Goal: Information Seeking & Learning: Learn about a topic

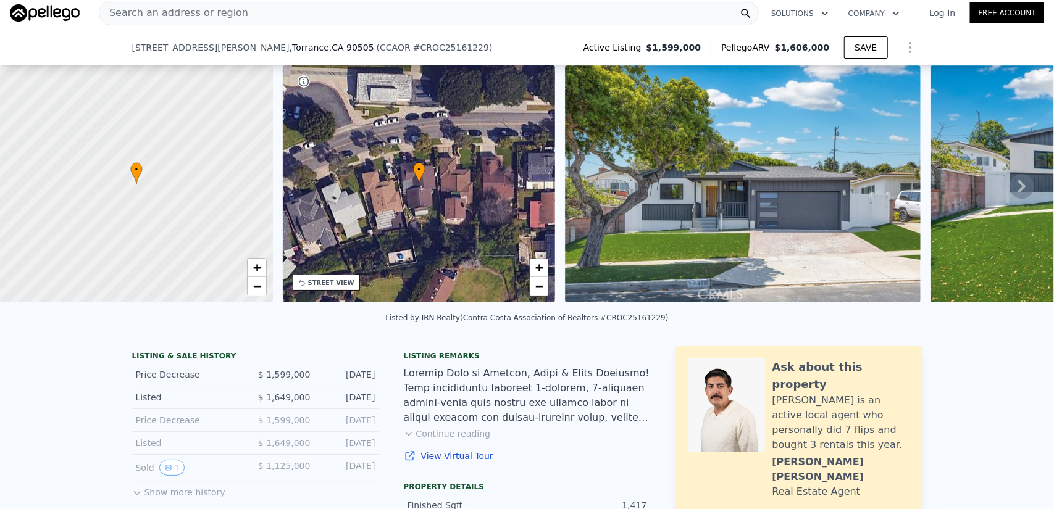
scroll to position [123, 0]
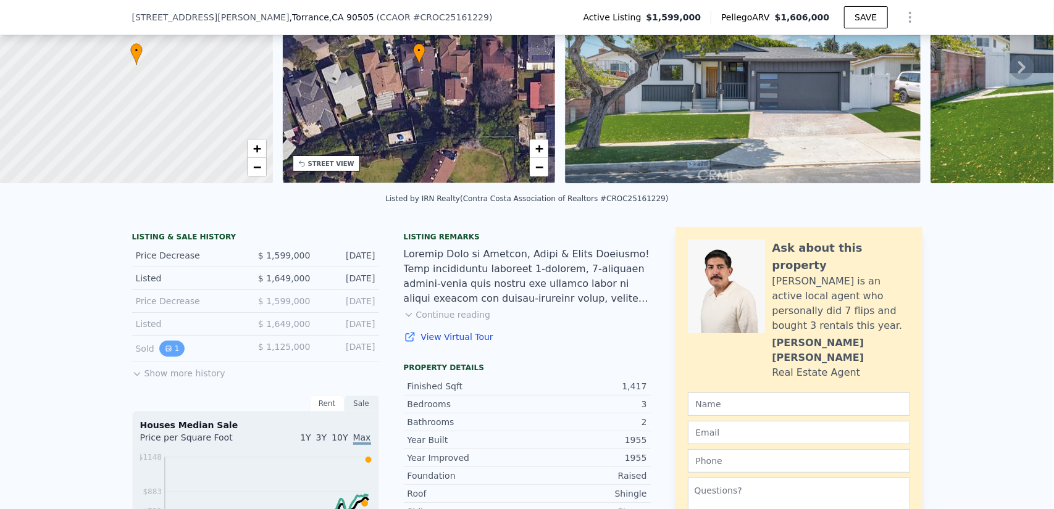
click at [166, 351] on icon "View historical data" at bounding box center [168, 348] width 5 height 5
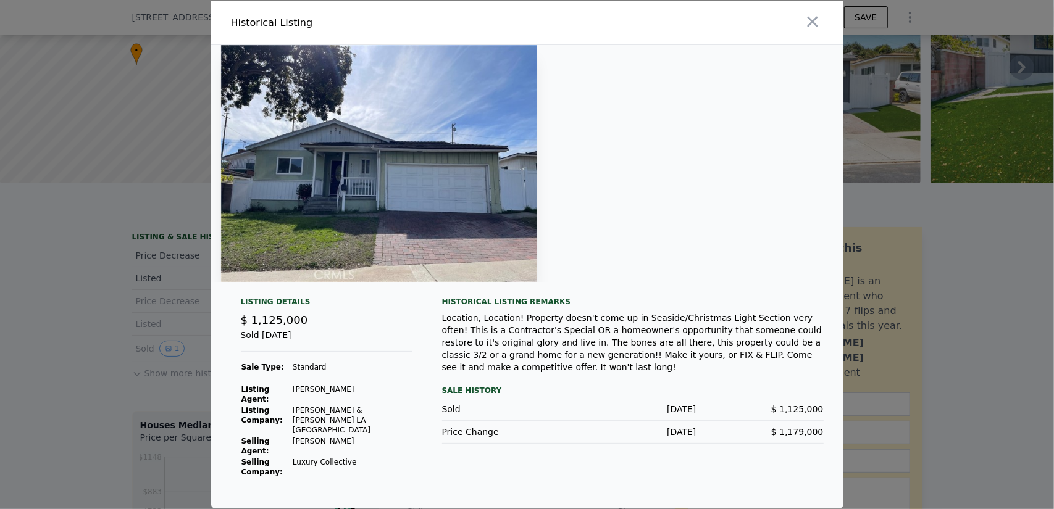
click at [577, 225] on div at bounding box center [527, 163] width 632 height 237
click at [405, 228] on img at bounding box center [379, 163] width 316 height 237
click at [812, 27] on icon "button" at bounding box center [812, 22] width 10 height 10
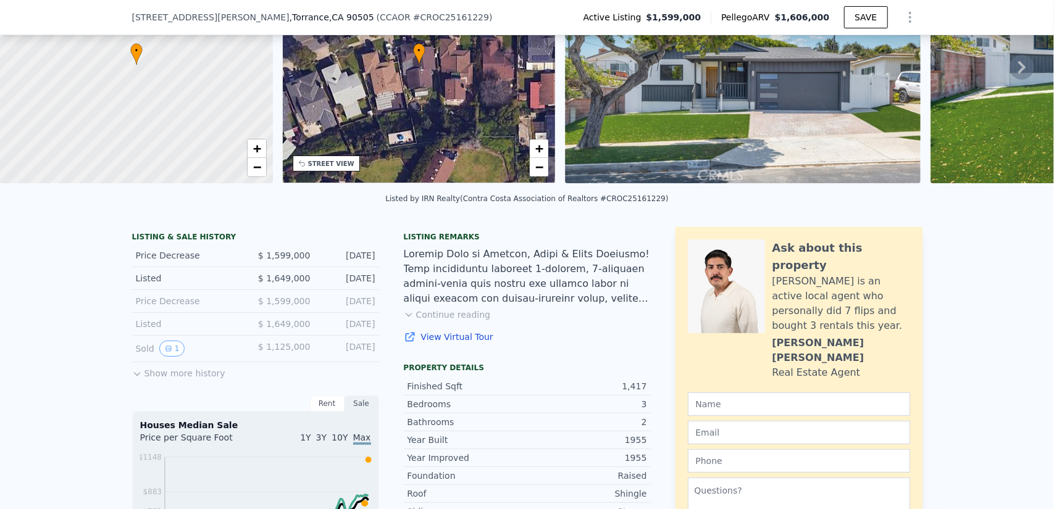
click at [180, 380] on button "Show more history" at bounding box center [178, 370] width 93 height 17
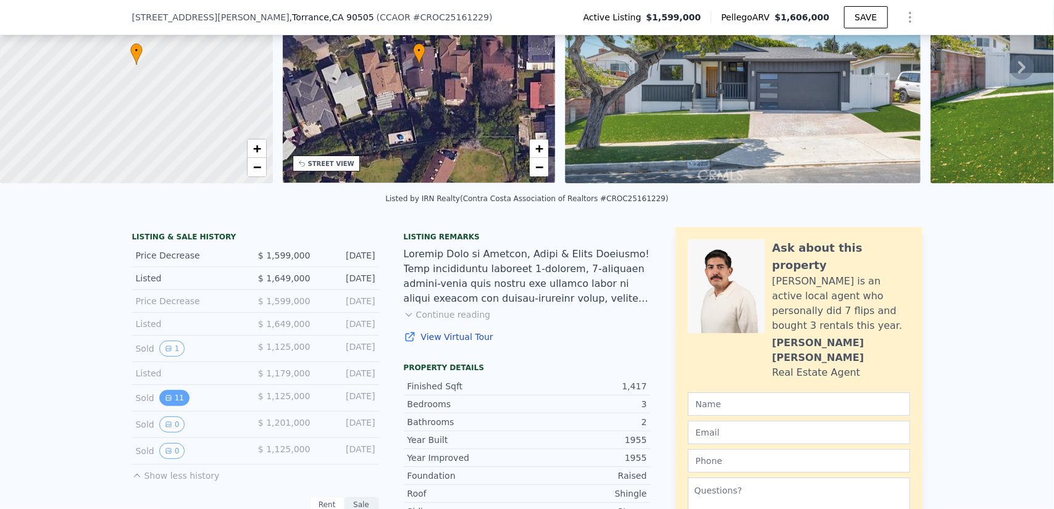
click at [165, 406] on button "11" at bounding box center [174, 398] width 30 height 16
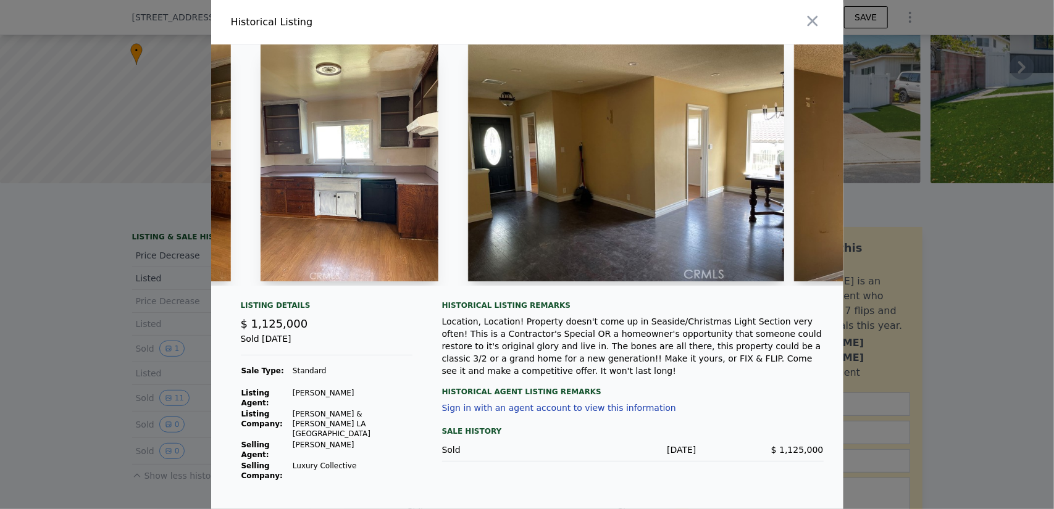
scroll to position [0, 712]
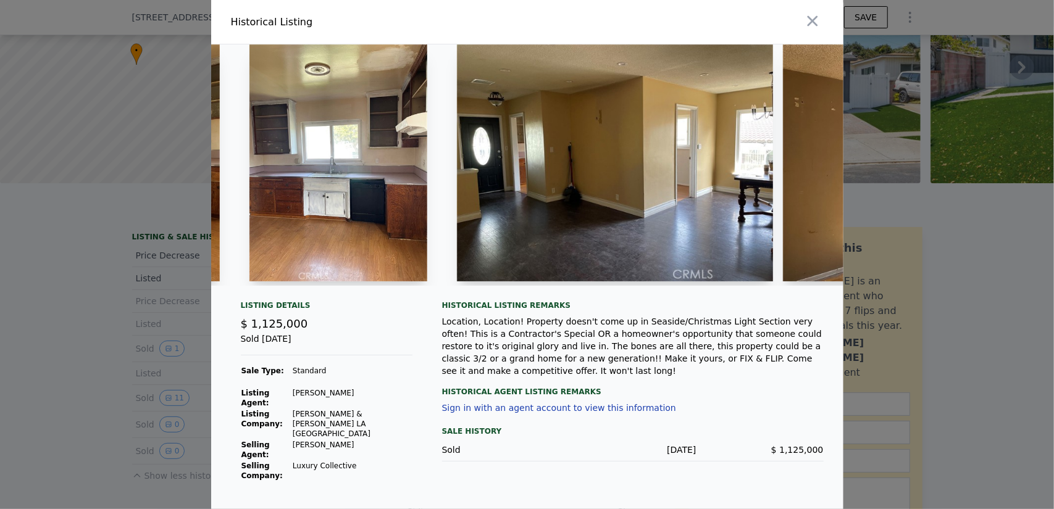
click at [563, 243] on img at bounding box center [615, 162] width 316 height 237
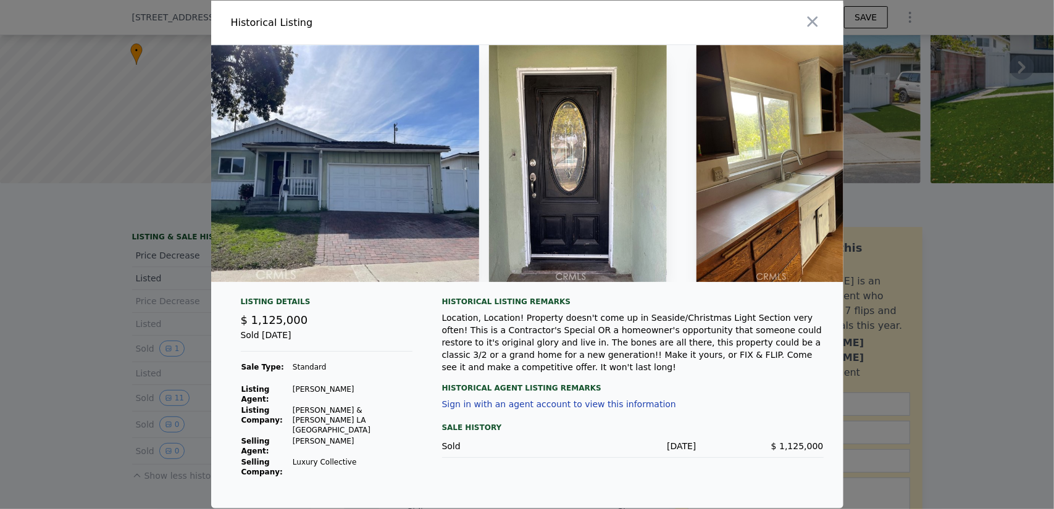
scroll to position [0, 0]
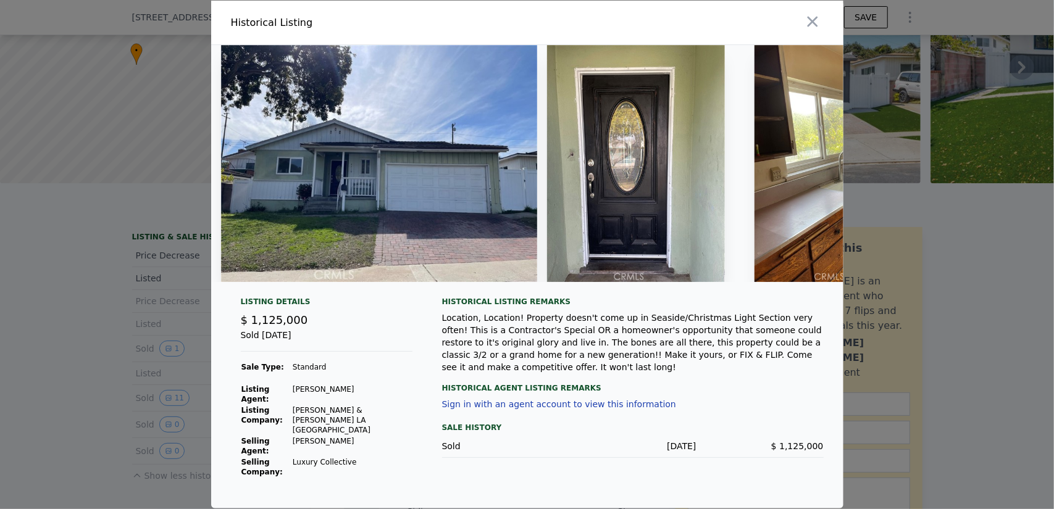
click at [123, 356] on div at bounding box center [527, 254] width 1054 height 509
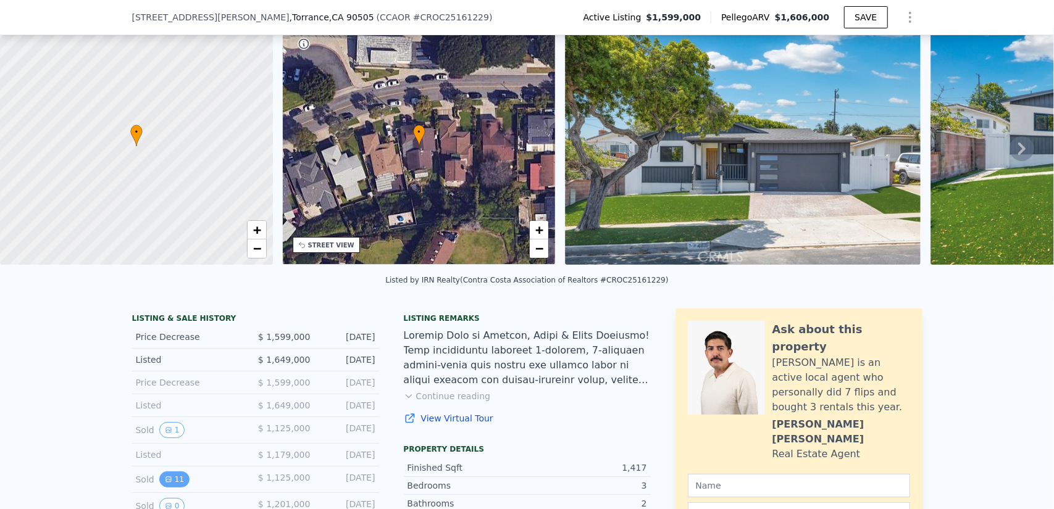
scroll to position [123, 0]
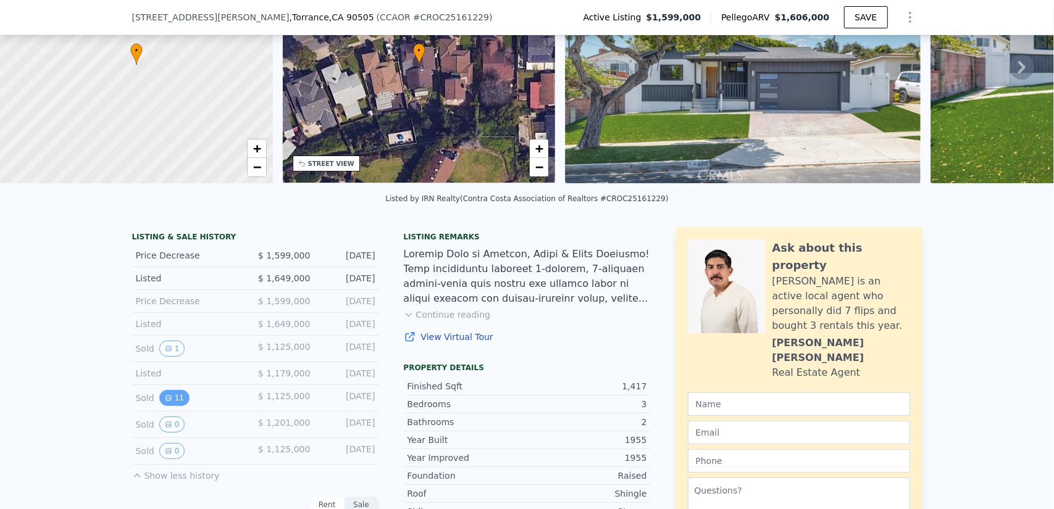
click at [174, 405] on button "11" at bounding box center [174, 398] width 30 height 16
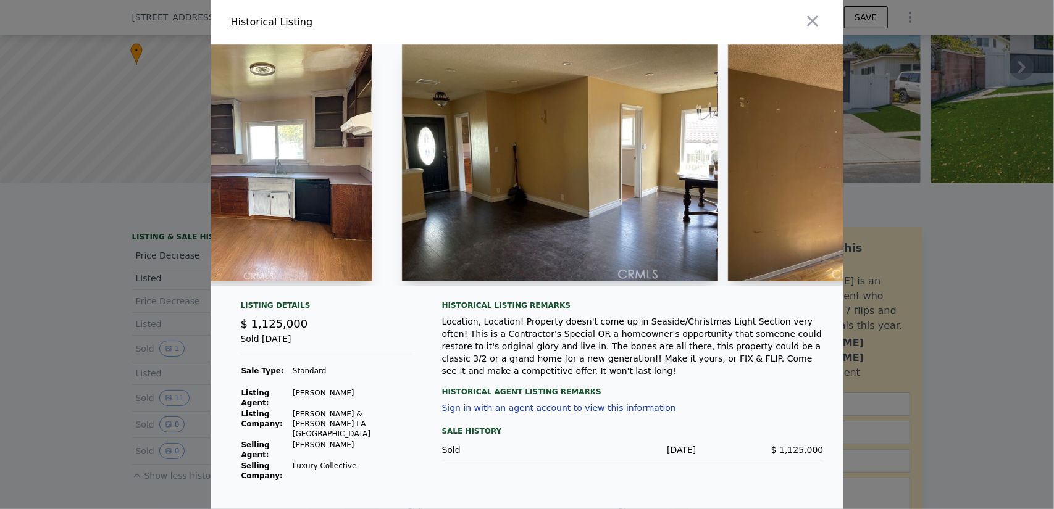
scroll to position [0, 771]
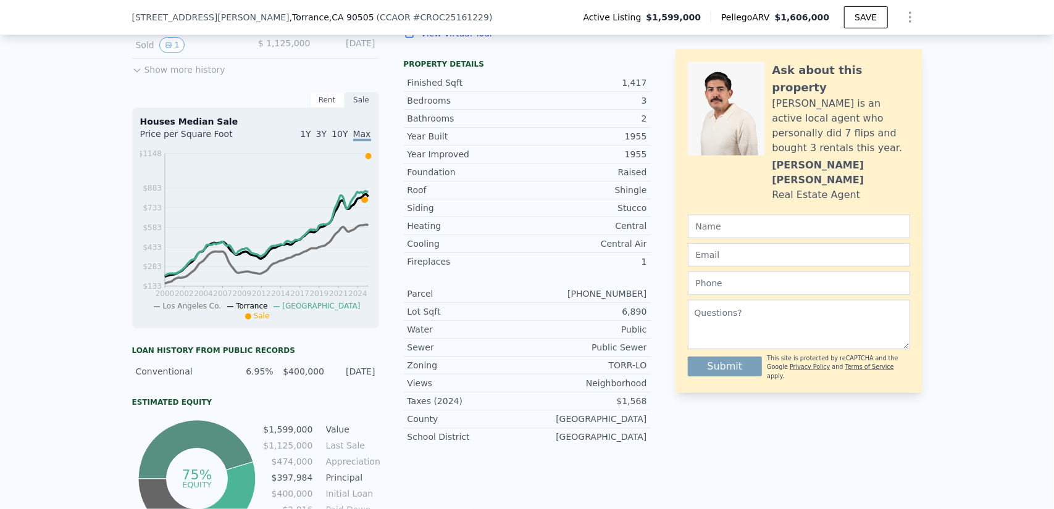
scroll to position [242, 0]
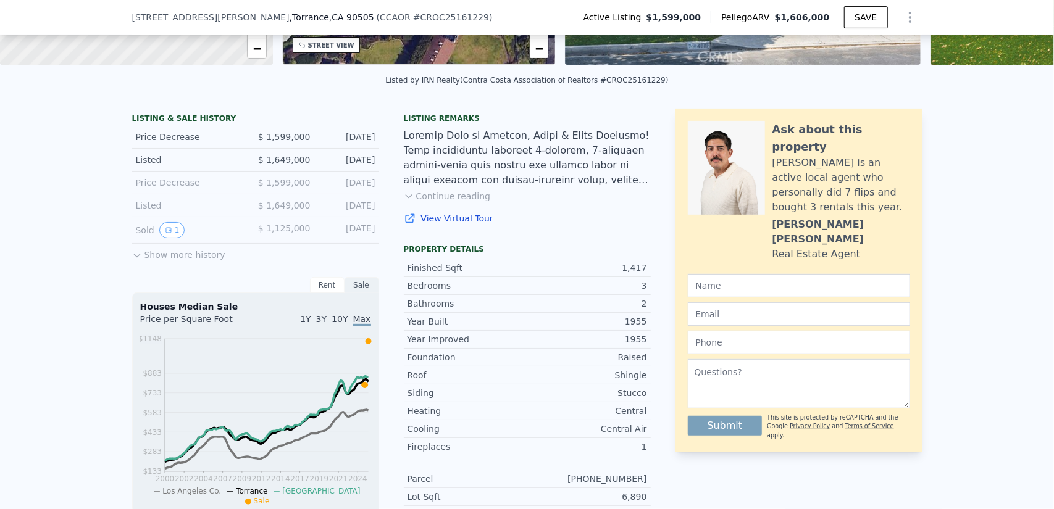
click at [143, 261] on button "Show more history" at bounding box center [178, 252] width 93 height 17
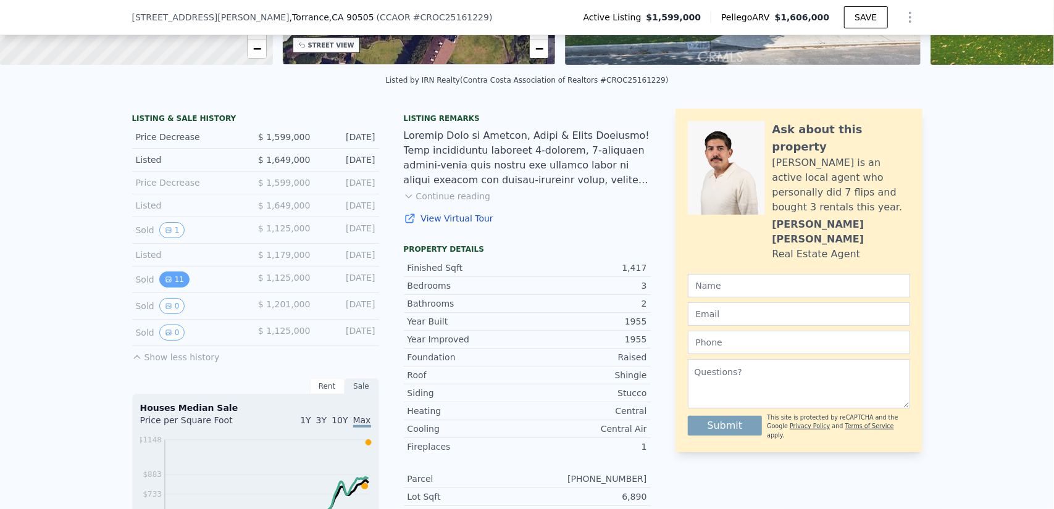
click at [166, 282] on icon "View historical data" at bounding box center [168, 279] width 5 height 5
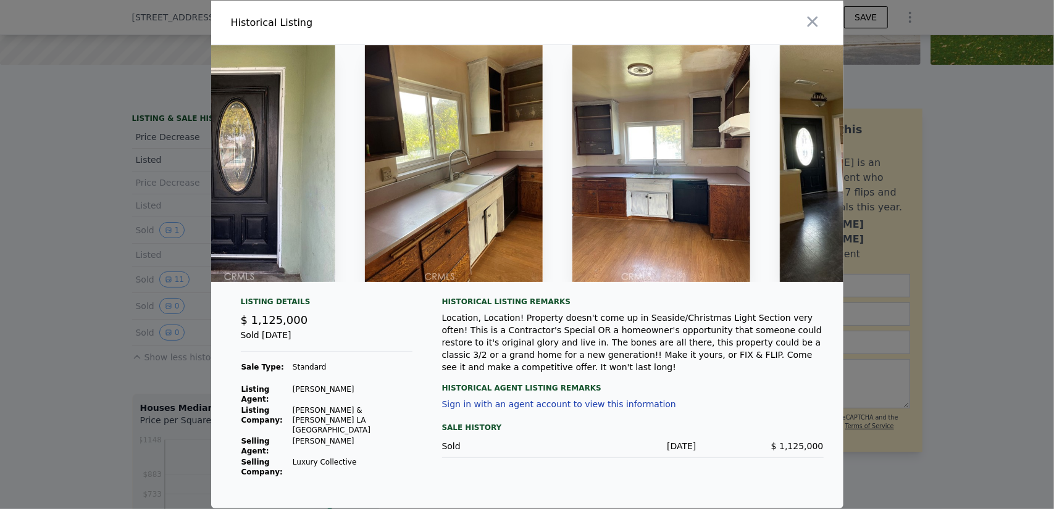
scroll to position [0, 477]
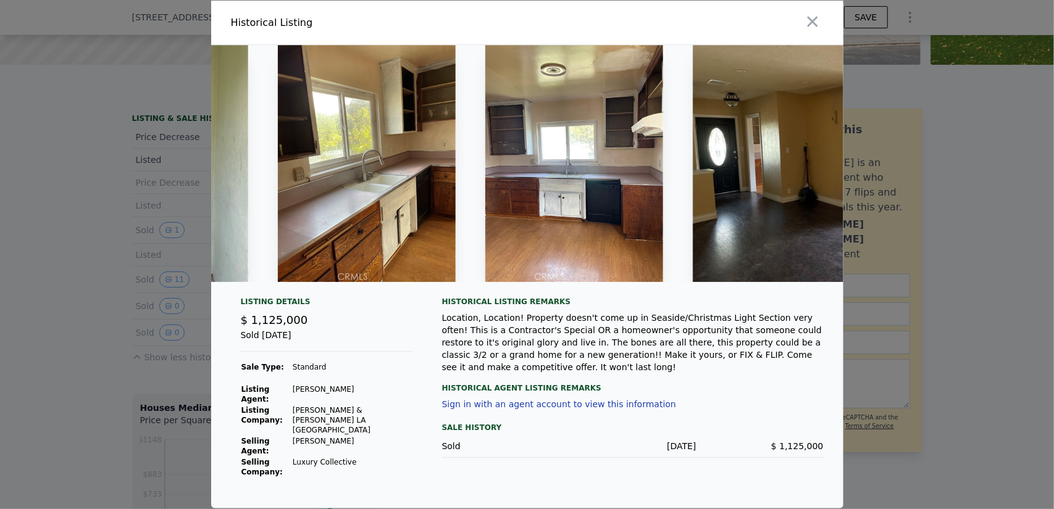
click at [91, 388] on div at bounding box center [527, 254] width 1054 height 509
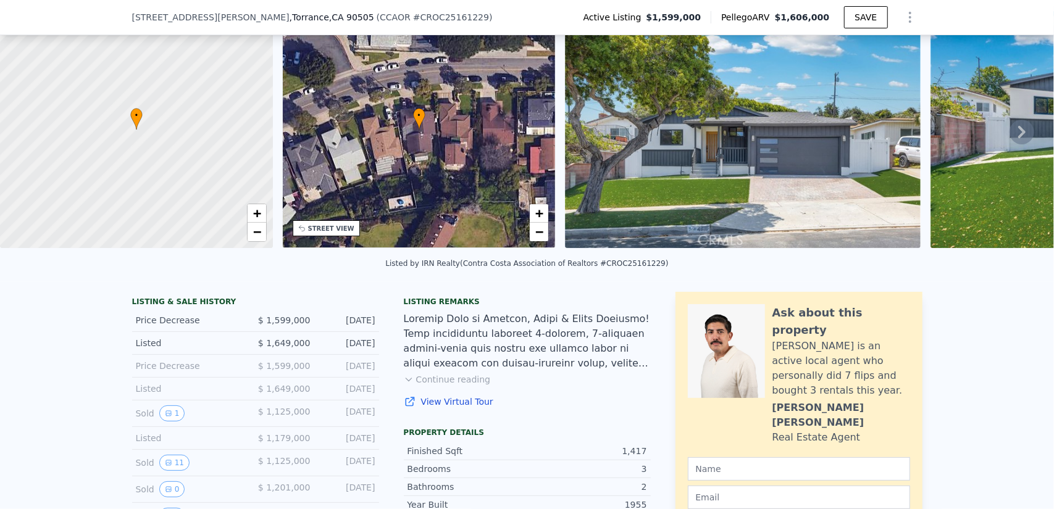
scroll to position [57, 0]
